Goal: Task Accomplishment & Management: Use online tool/utility

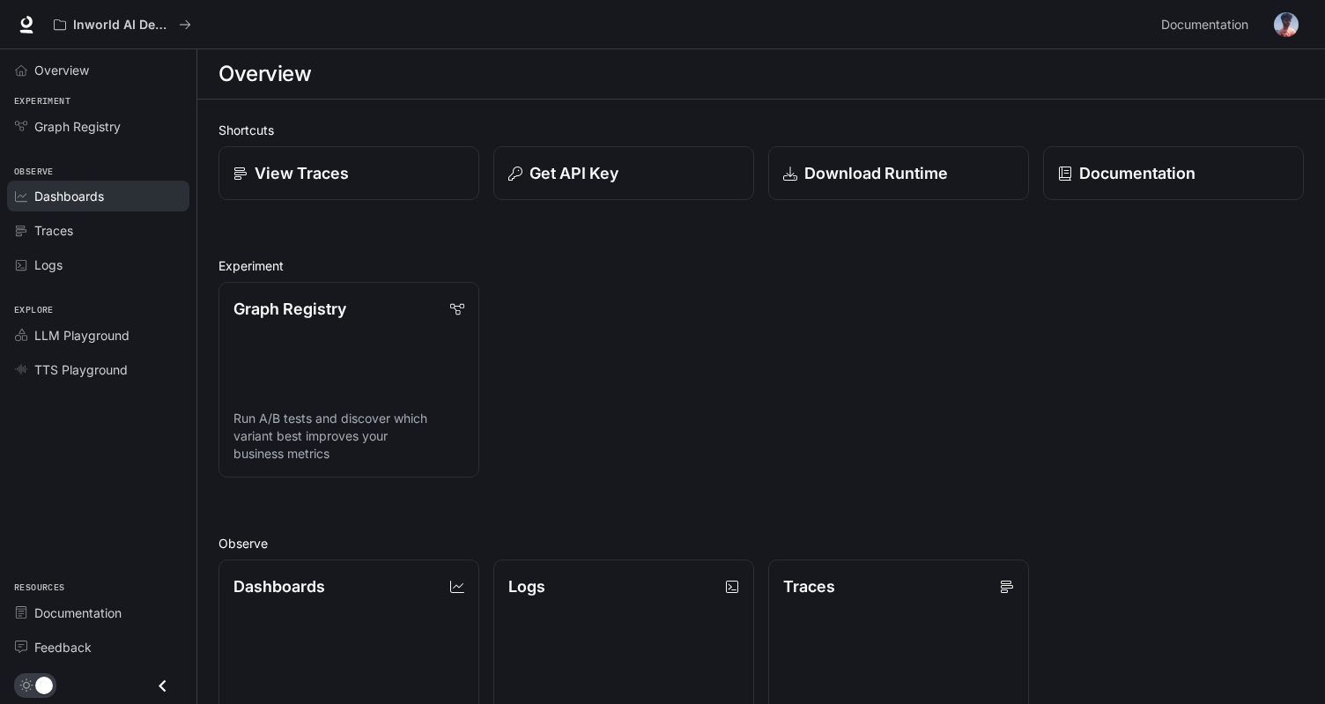
click at [94, 199] on span "Dashboards" at bounding box center [69, 196] width 70 height 19
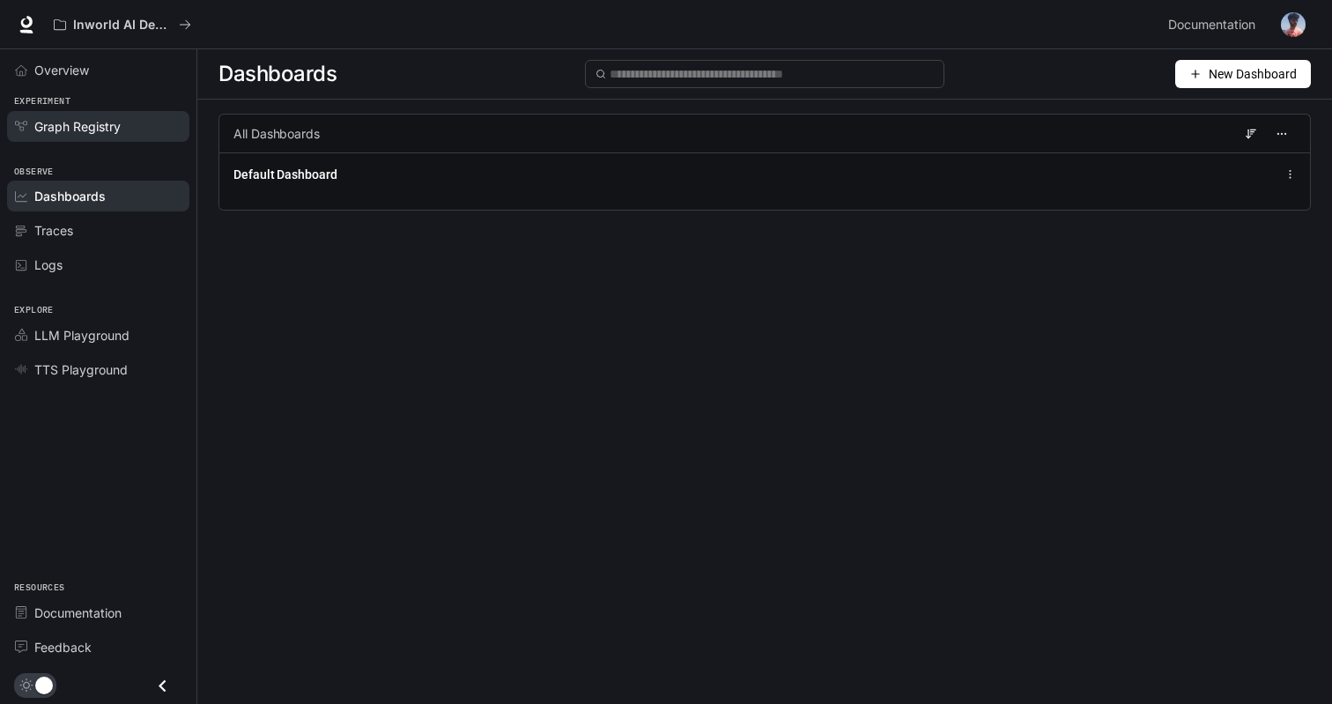
click at [124, 122] on div "Graph Registry" at bounding box center [107, 126] width 147 height 19
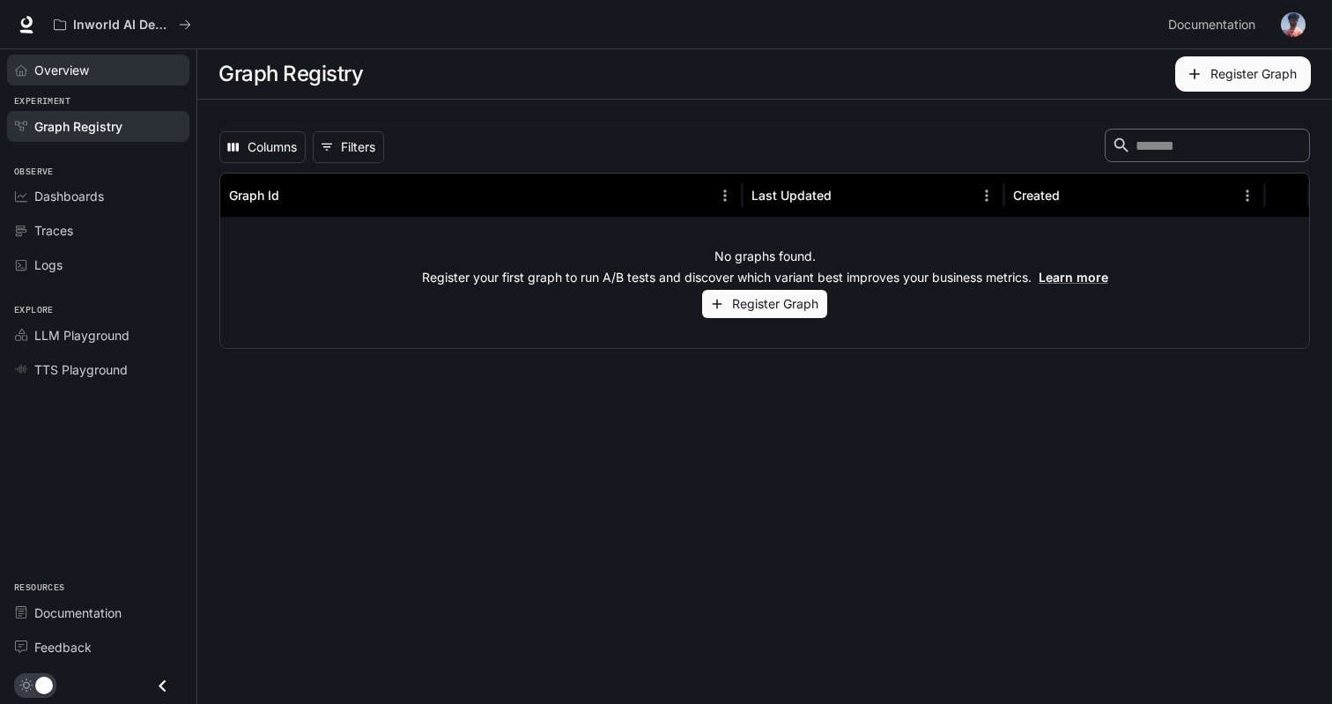
click at [143, 61] on div "Overview" at bounding box center [107, 70] width 147 height 19
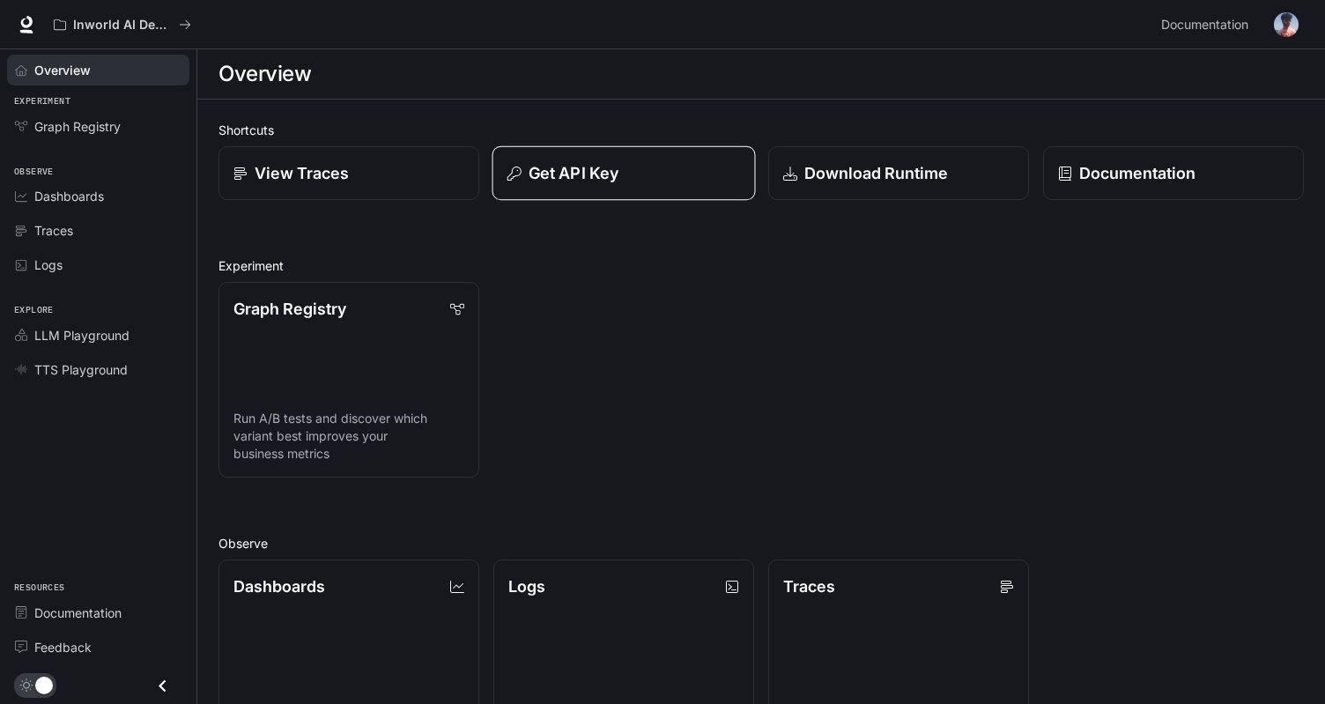
click at [659, 196] on button "Get API Key" at bounding box center [624, 173] width 263 height 55
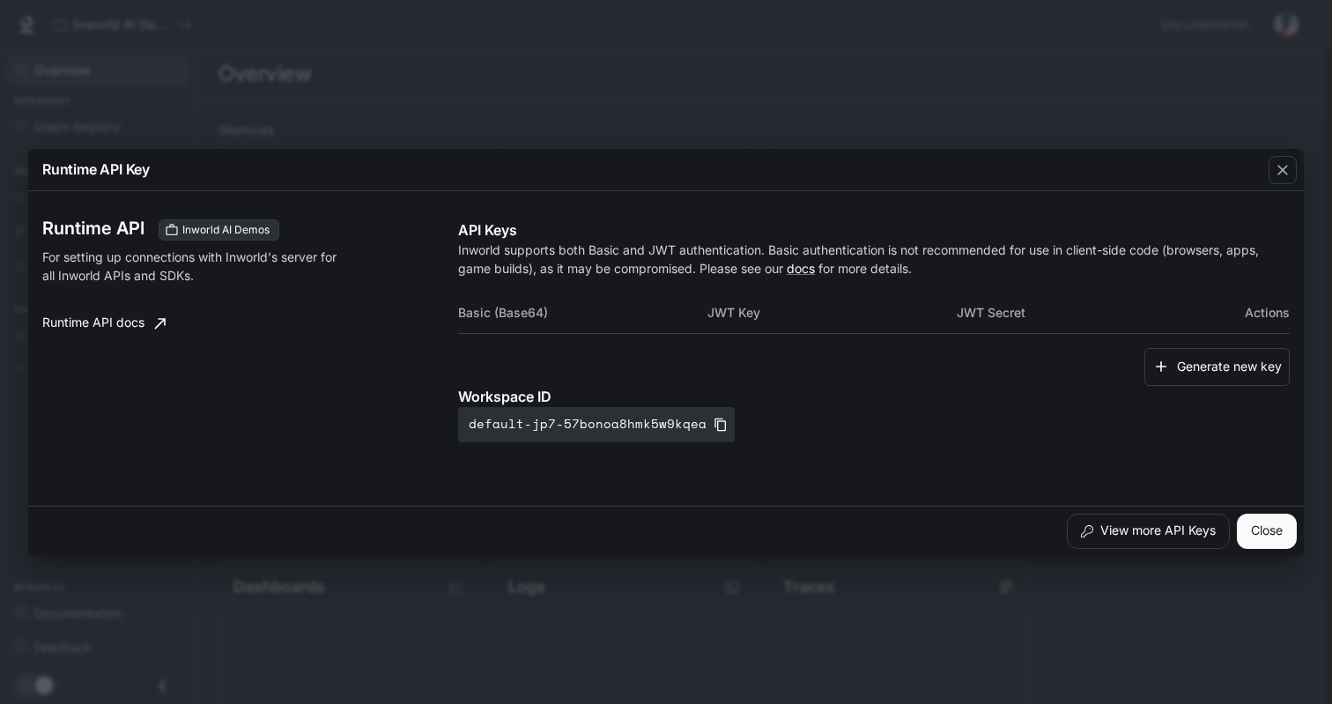
click at [1261, 524] on button "Close" at bounding box center [1267, 531] width 60 height 35
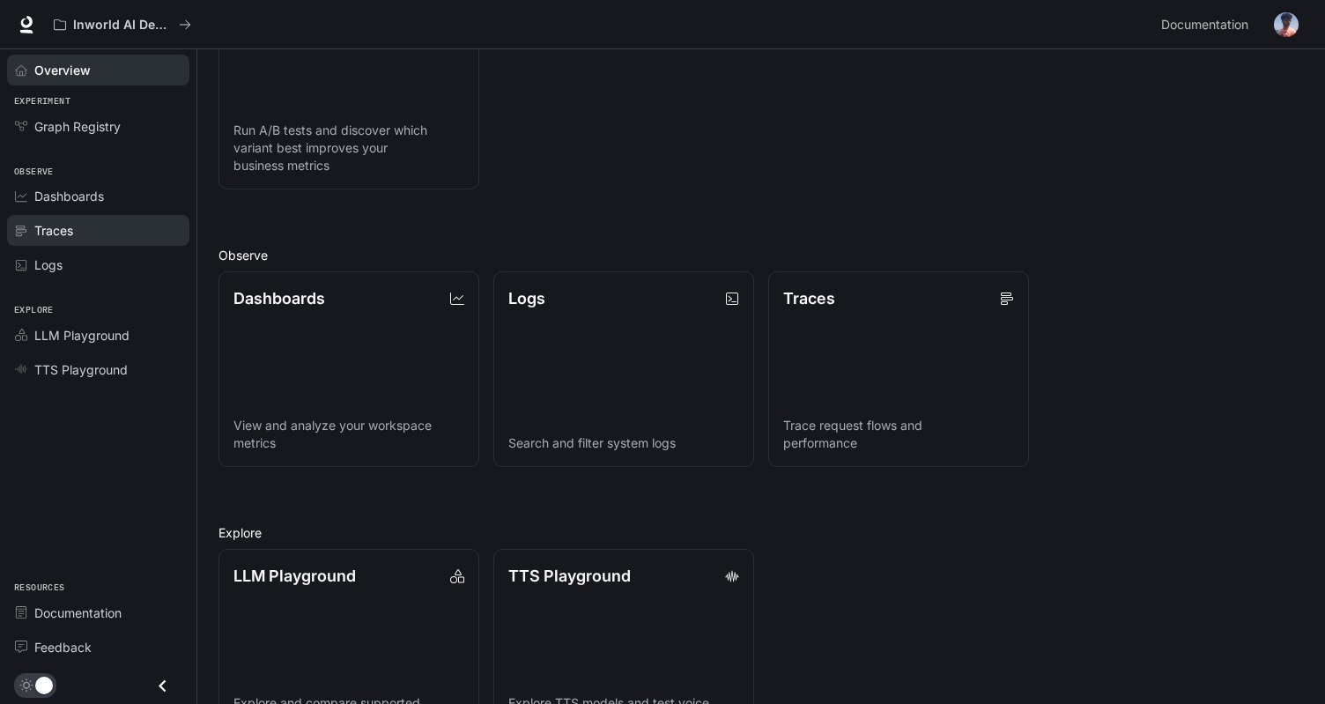
scroll to position [350, 0]
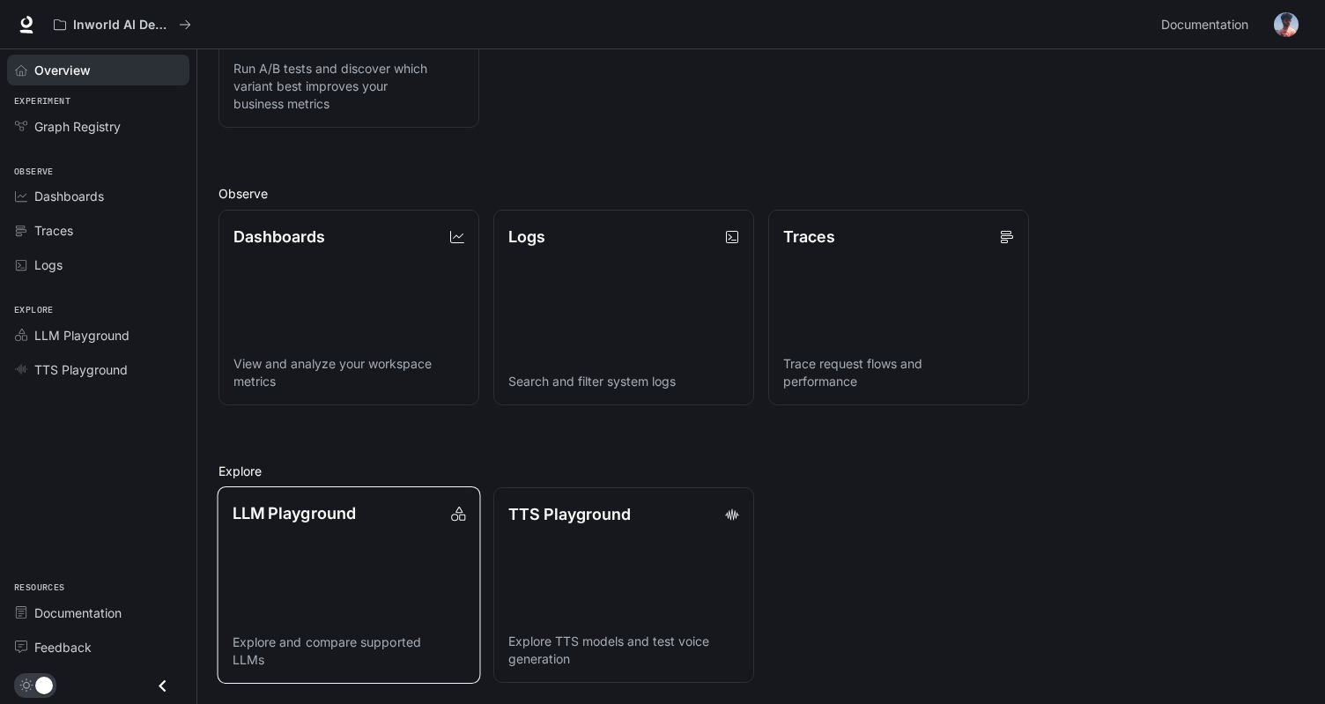
click at [421, 563] on link "LLM Playground Explore and compare supported LLMs" at bounding box center [349, 584] width 263 height 197
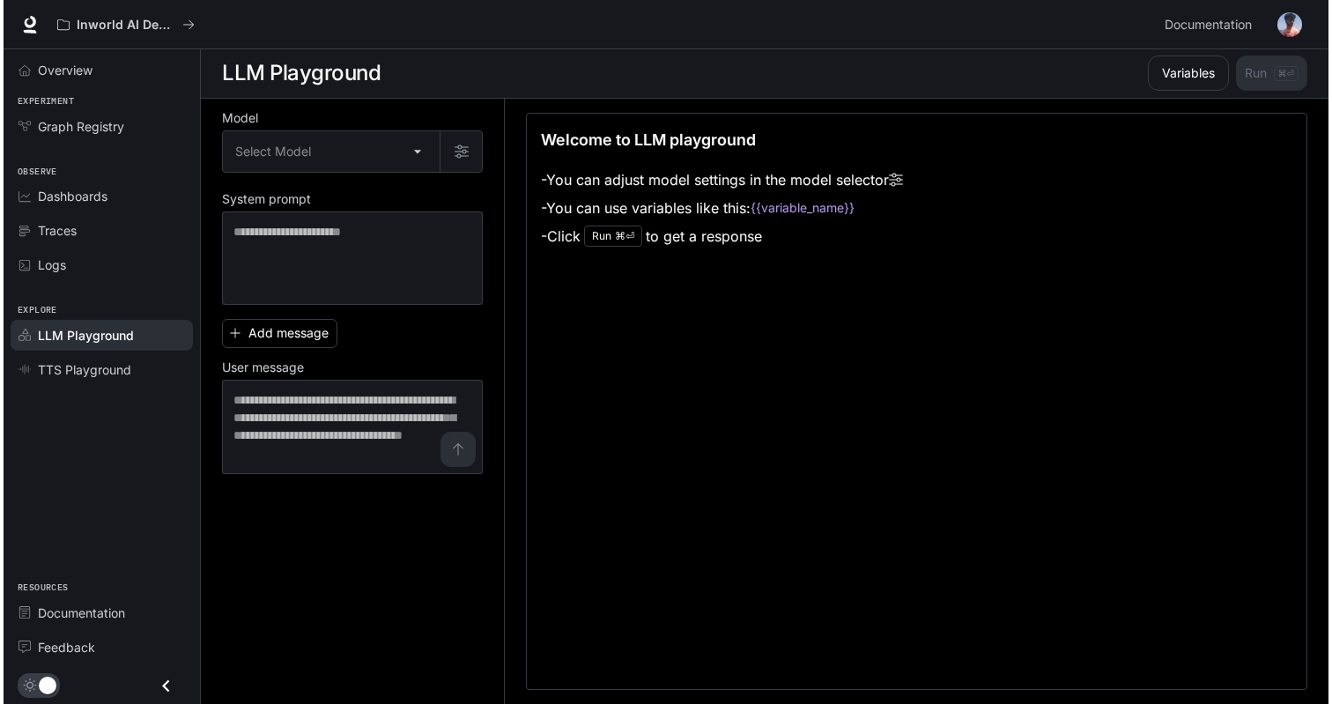
scroll to position [1, 0]
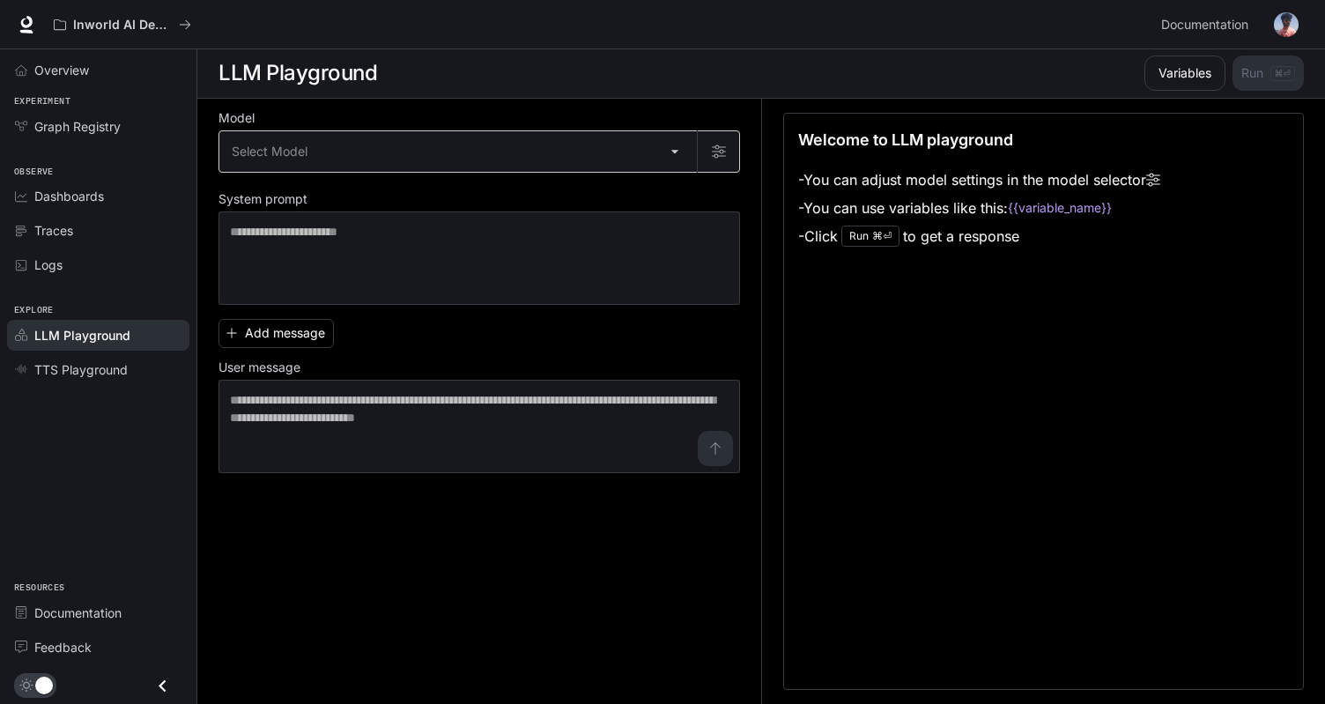
click at [659, 165] on body "Skip to main content Inworld AI Demos Documentation Documentation Portal Overvi…" at bounding box center [662, 351] width 1325 height 705
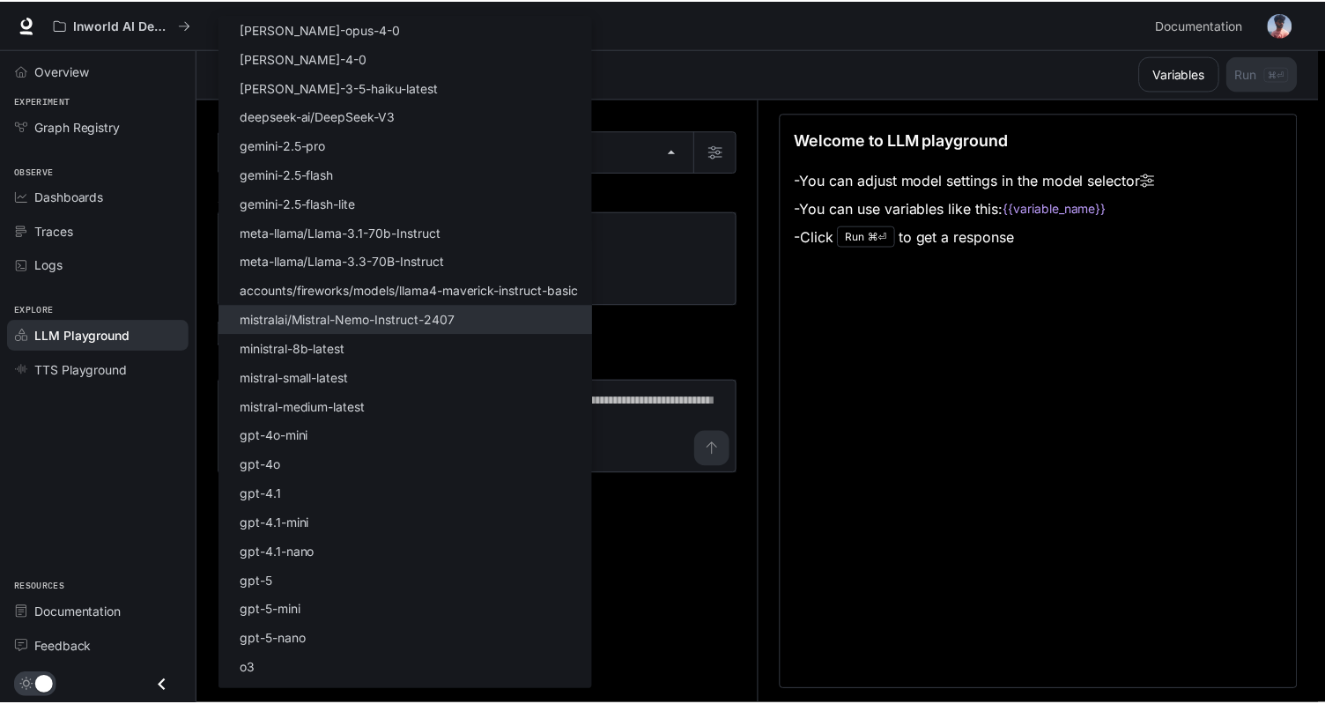
scroll to position [51, 0]
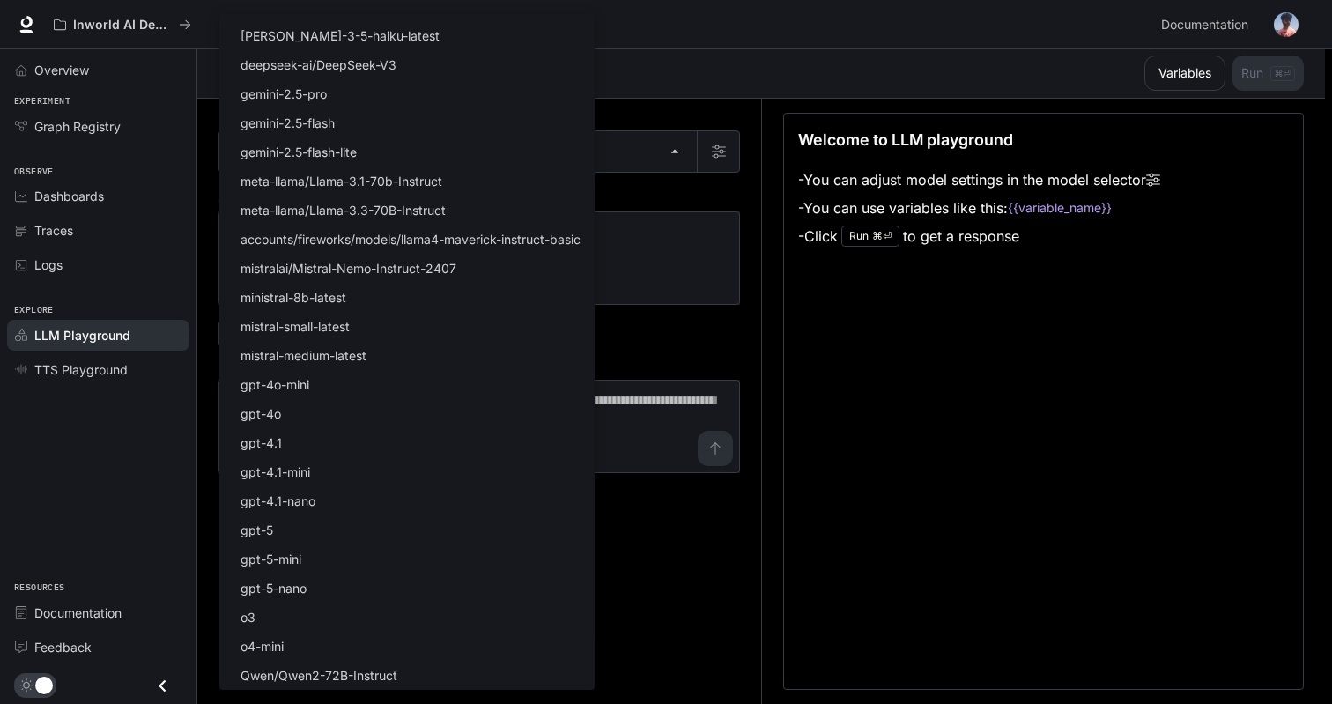
click at [730, 322] on div at bounding box center [666, 352] width 1332 height 704
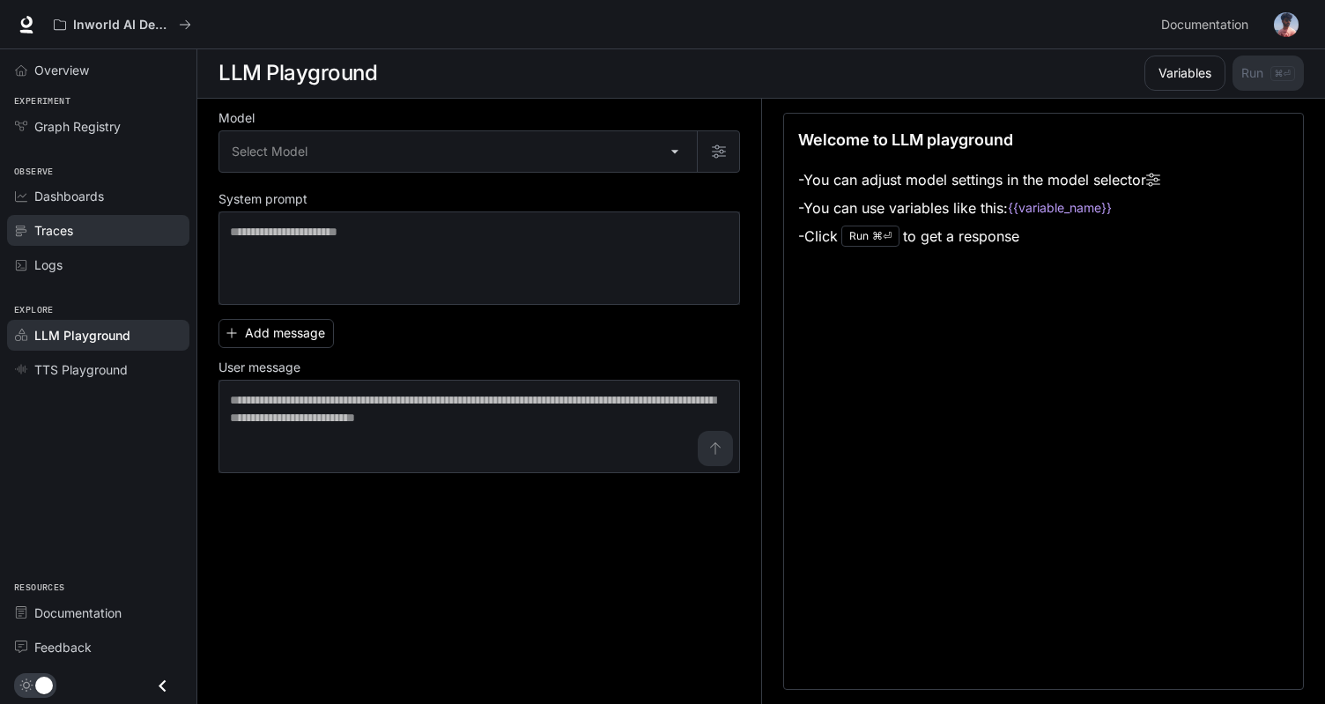
click at [112, 225] on div "Traces" at bounding box center [107, 230] width 147 height 19
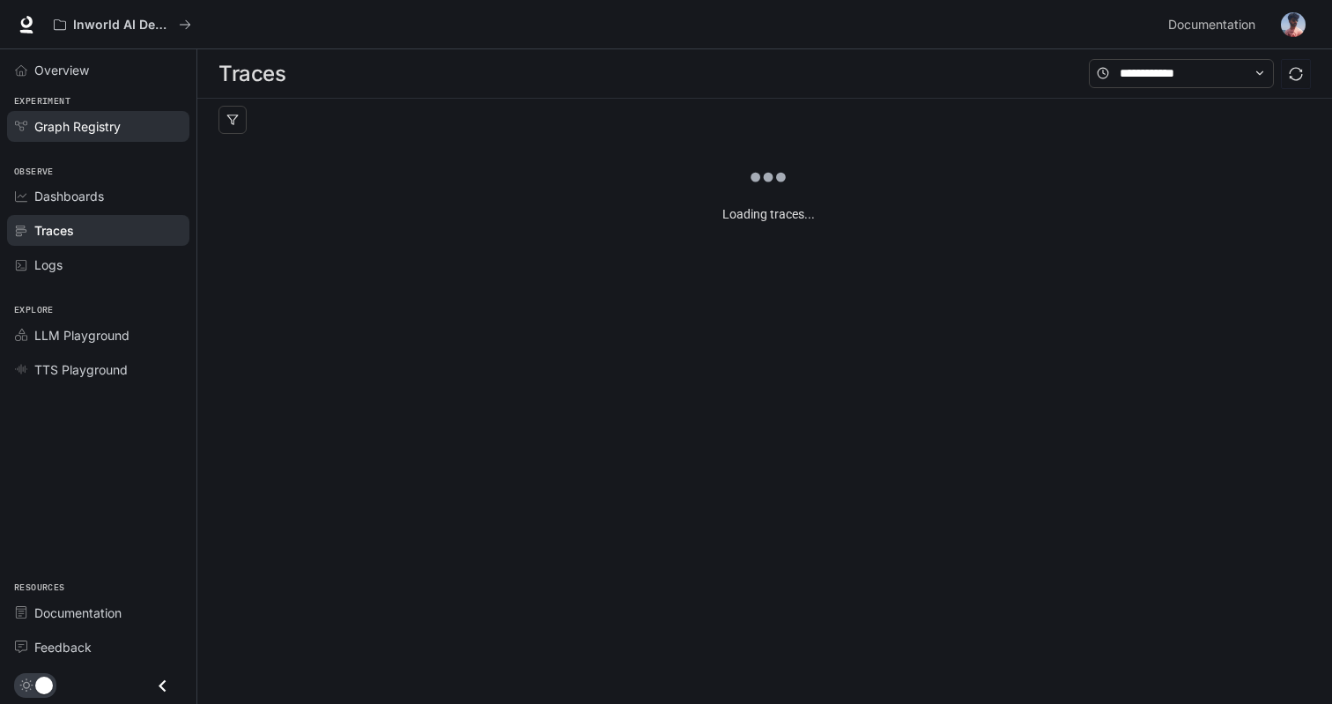
click at [98, 132] on span "Graph Registry" at bounding box center [77, 126] width 86 height 19
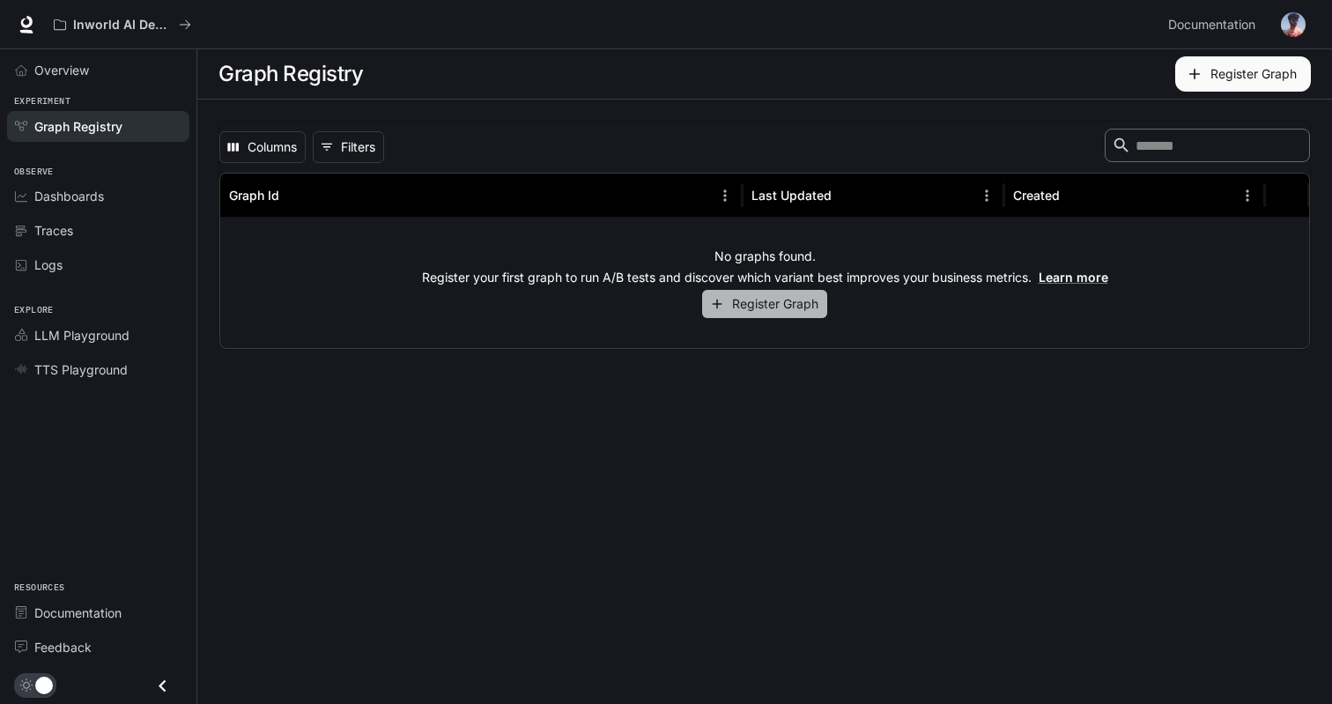
click at [760, 312] on button "Register Graph" at bounding box center [764, 304] width 125 height 29
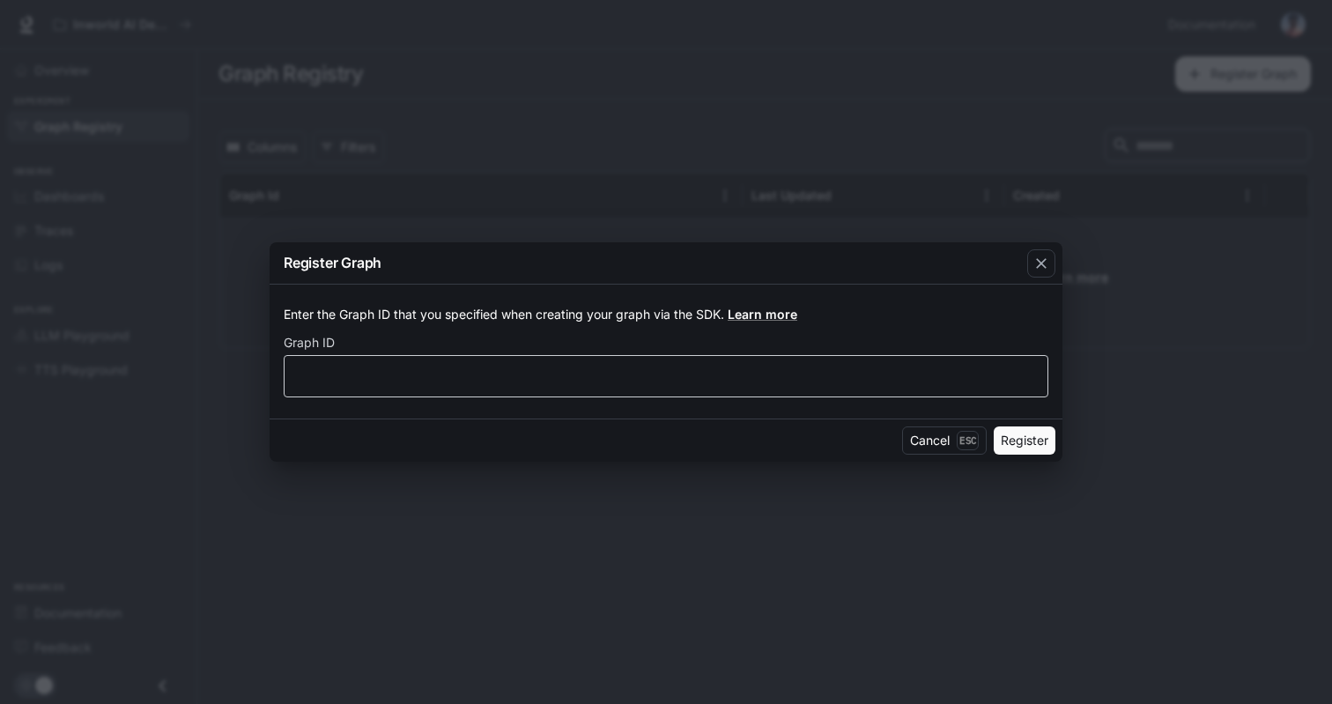
click at [817, 366] on div "​" at bounding box center [666, 376] width 765 height 42
click at [924, 436] on button "Cancel Esc" at bounding box center [944, 440] width 85 height 28
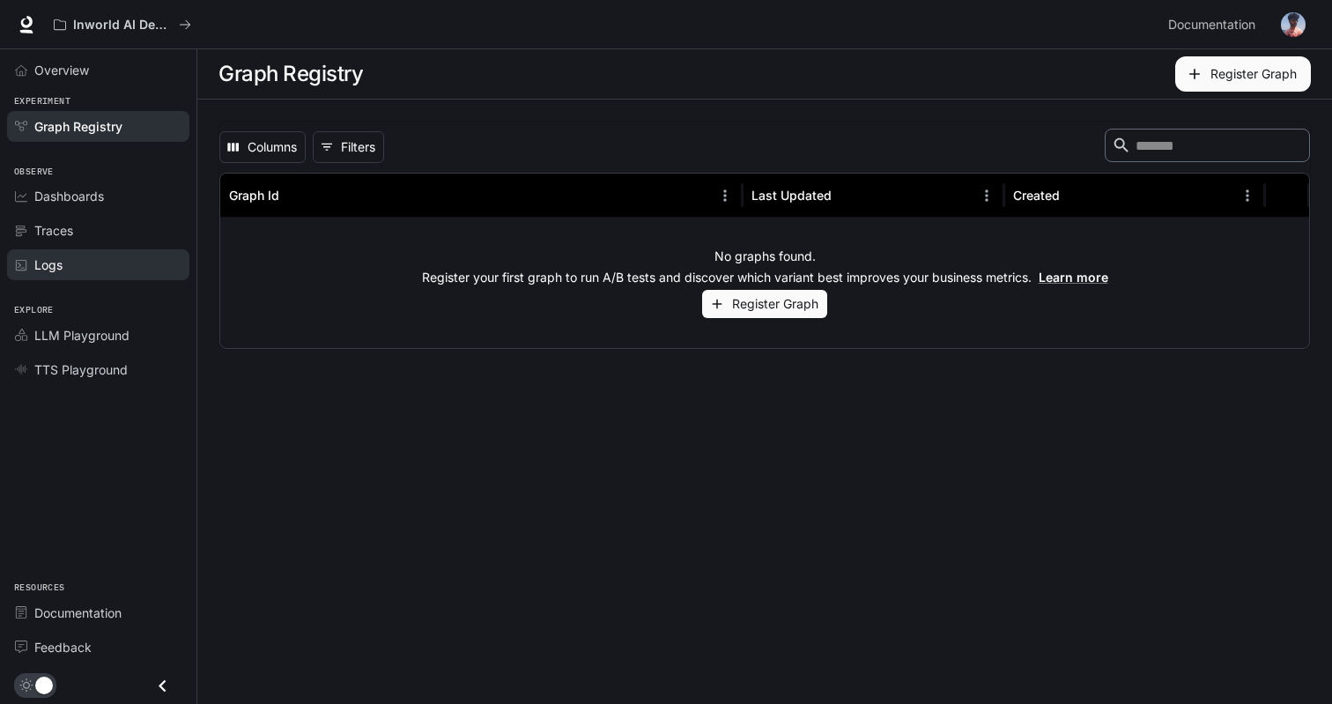
click at [93, 261] on div "Logs" at bounding box center [107, 265] width 147 height 19
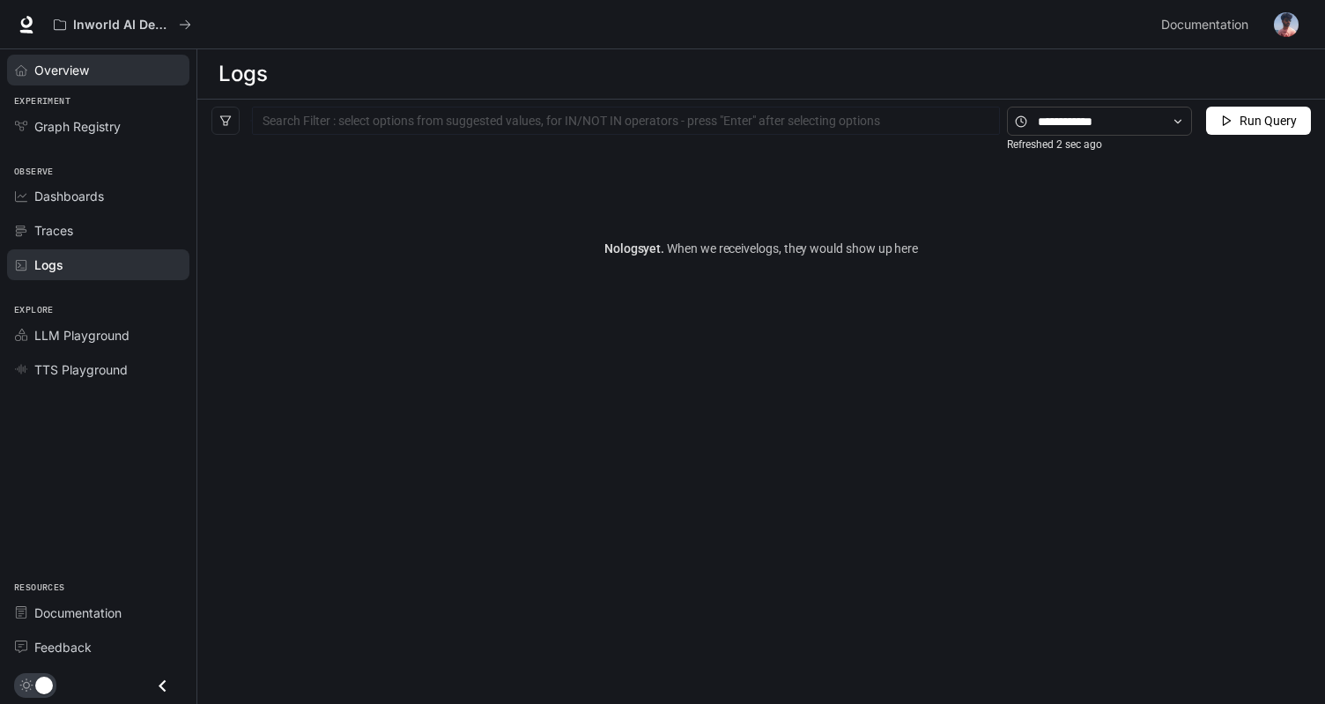
click at [89, 81] on link "Overview" at bounding box center [98, 70] width 182 height 31
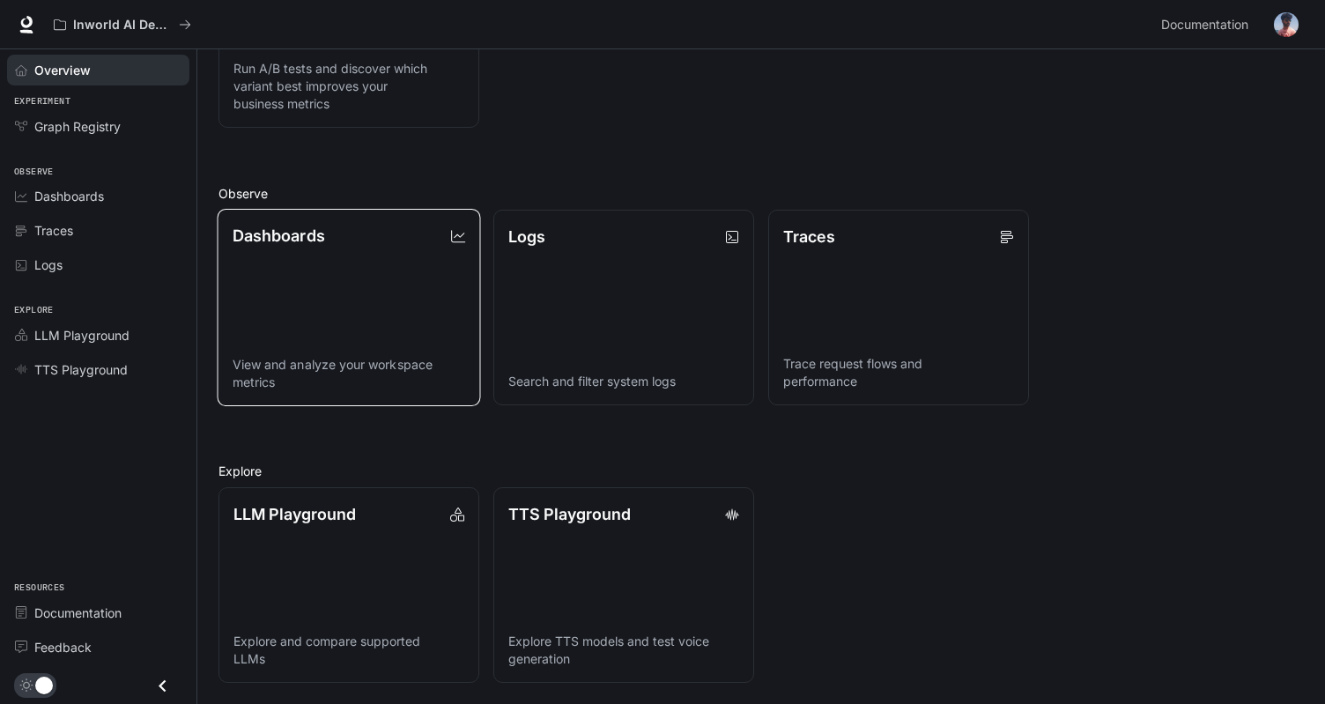
scroll to position [4, 0]
